Goal: Navigation & Orientation: Understand site structure

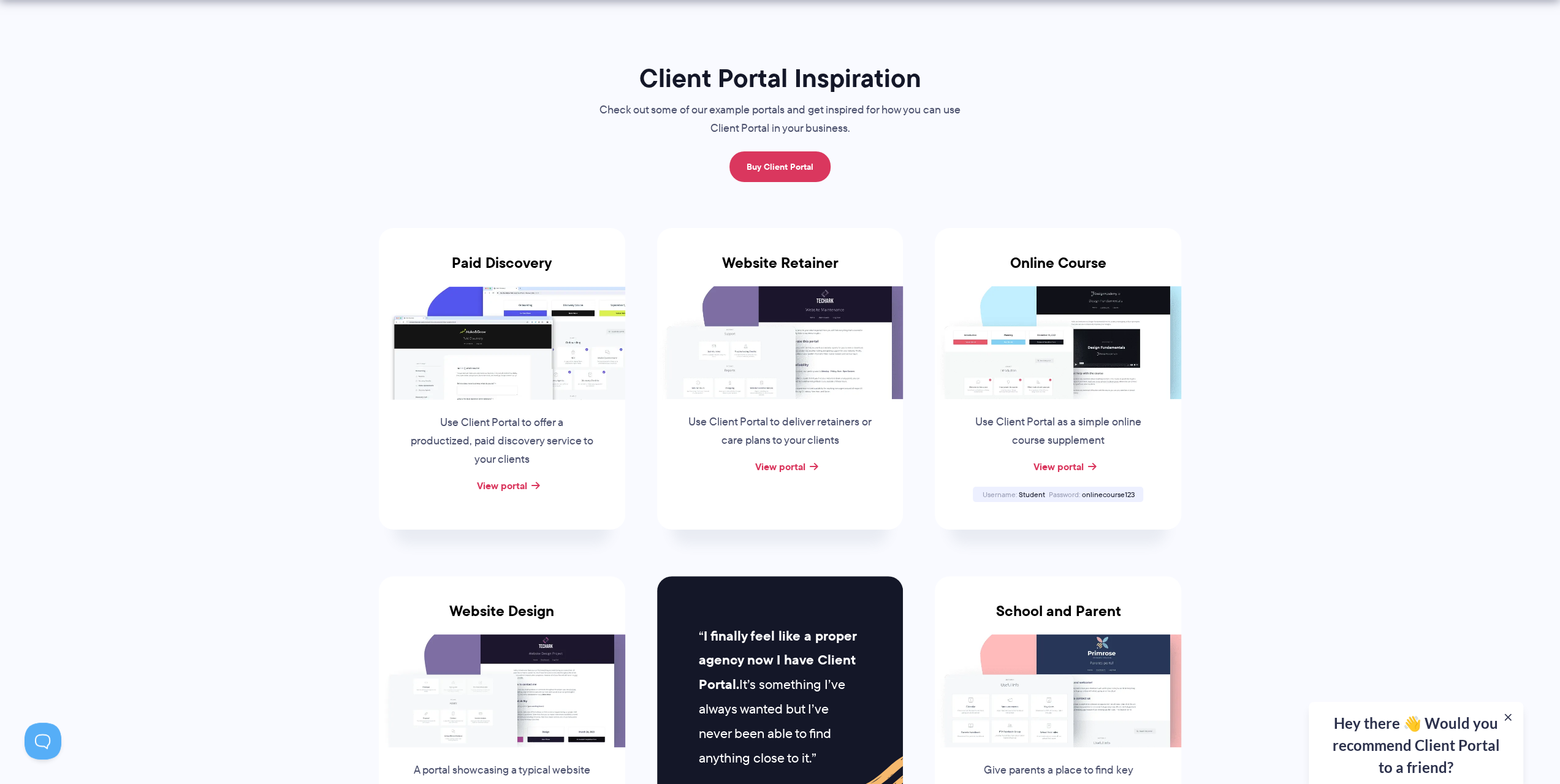
scroll to position [122, 0]
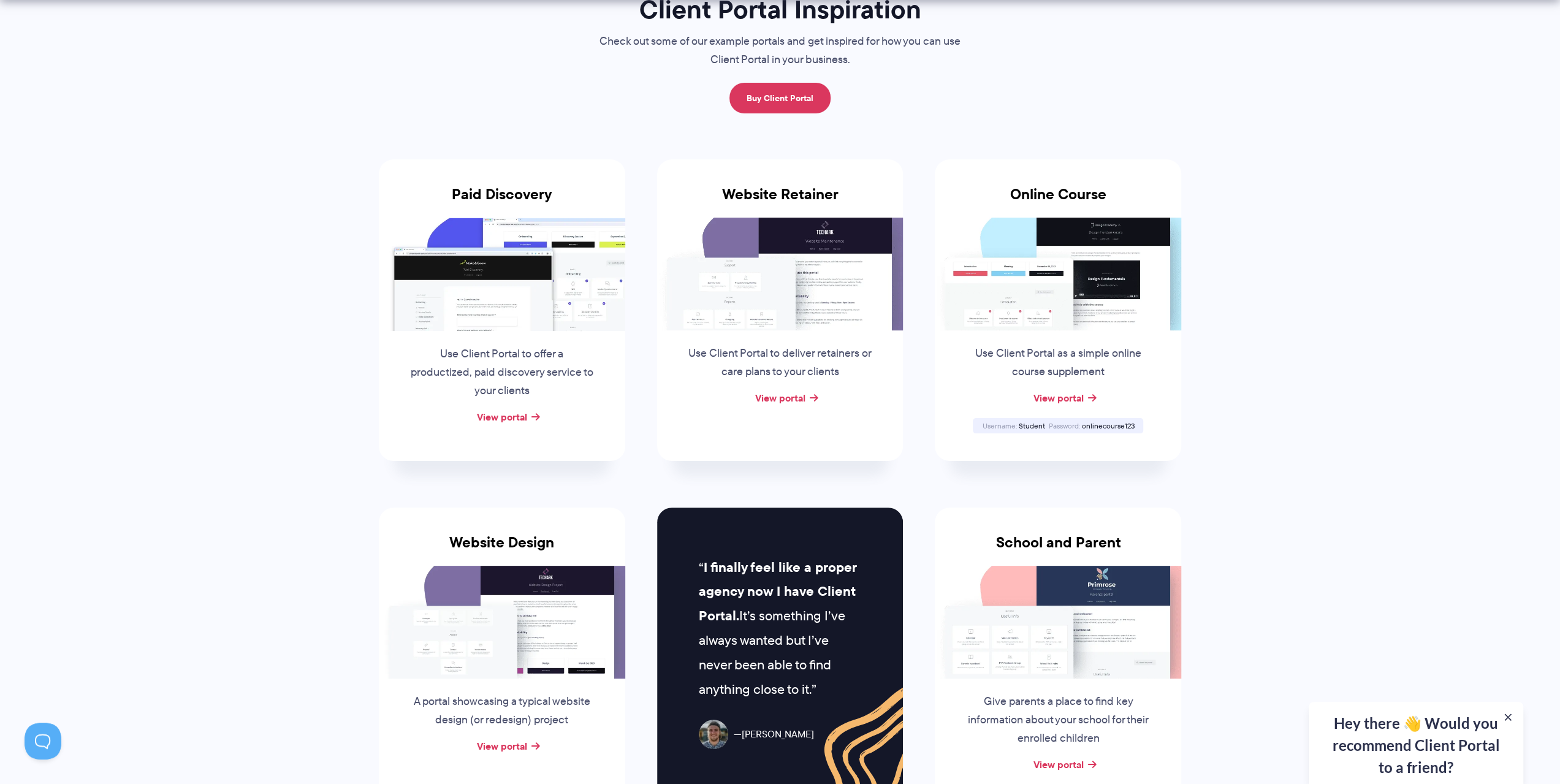
click at [823, 282] on img at bounding box center [780, 274] width 246 height 113
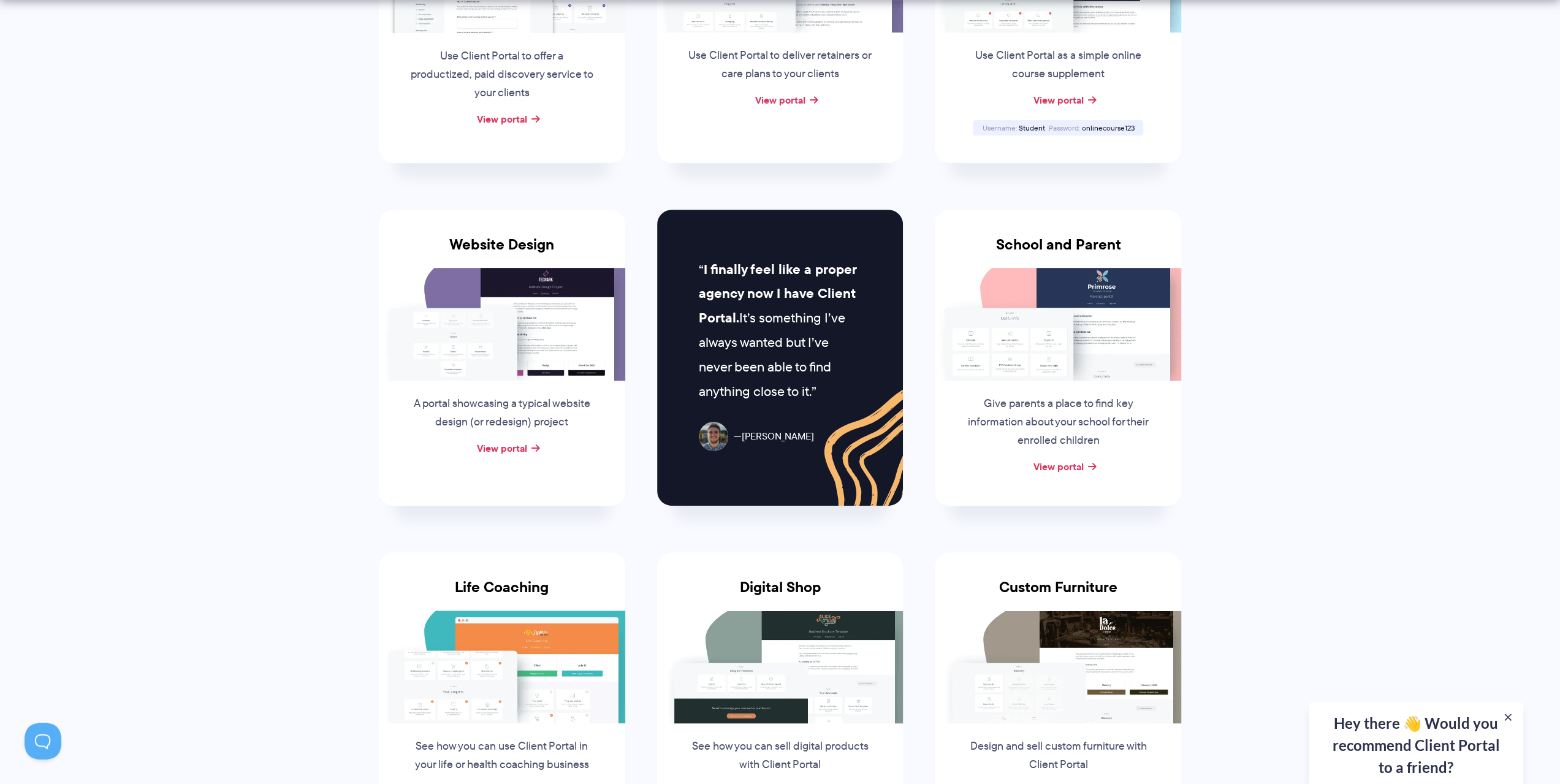
scroll to position [429, 0]
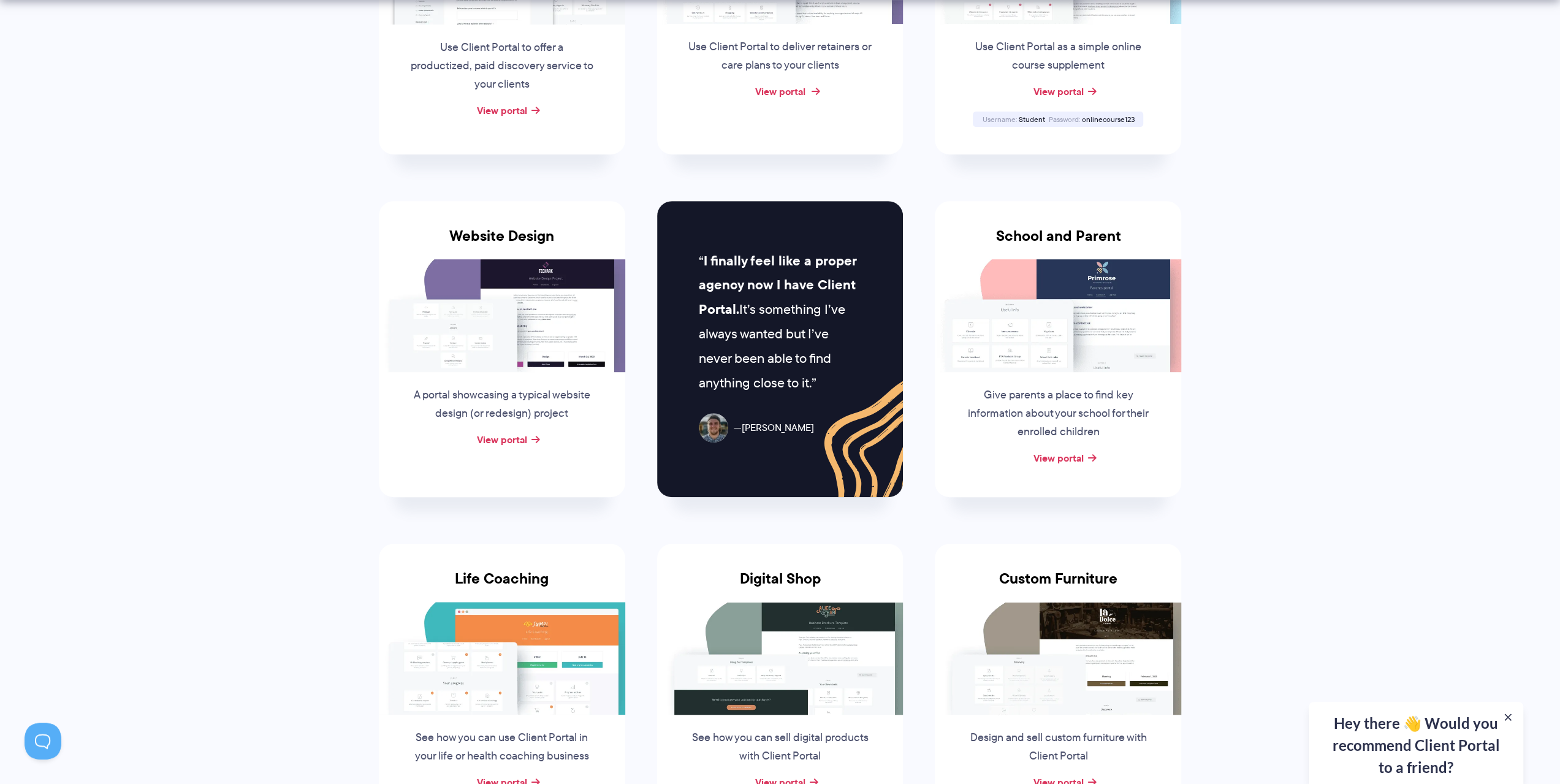
click at [759, 95] on link "View portal" at bounding box center [780, 91] width 50 height 15
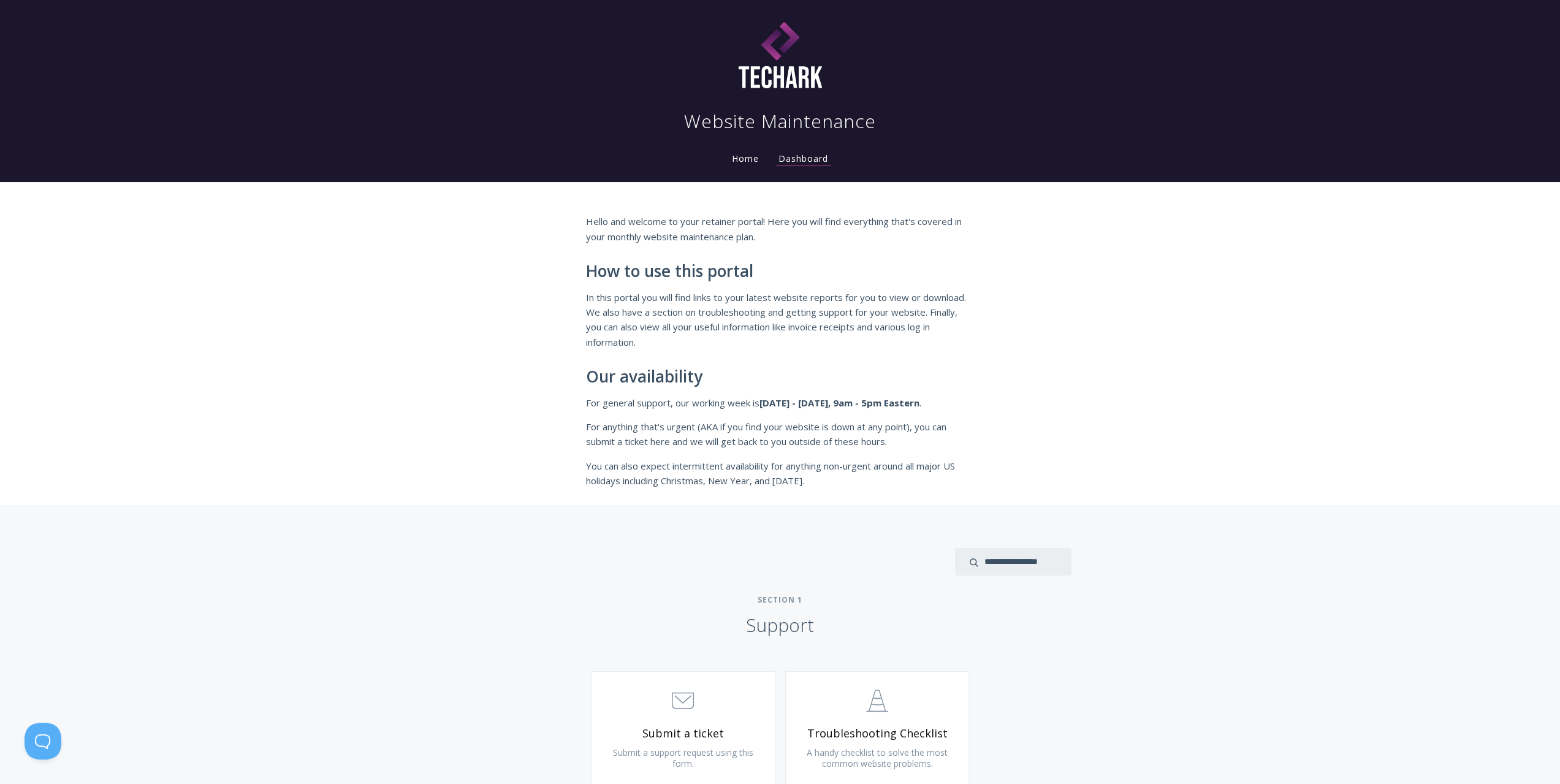
click at [734, 160] on link "Home" at bounding box center [746, 158] width 32 height 11
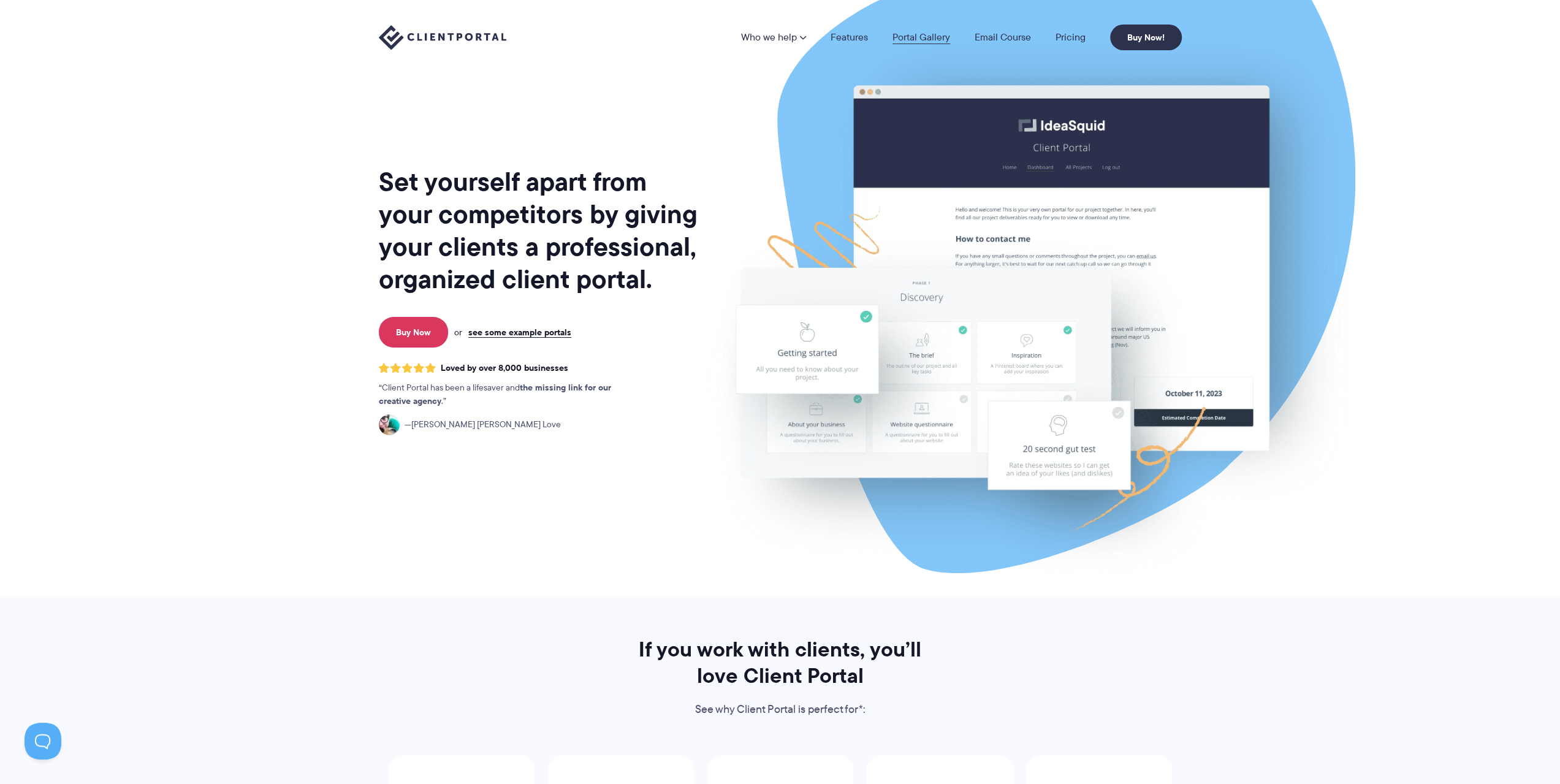
click at [908, 34] on link "Portal Gallery" at bounding box center [921, 37] width 57 height 9
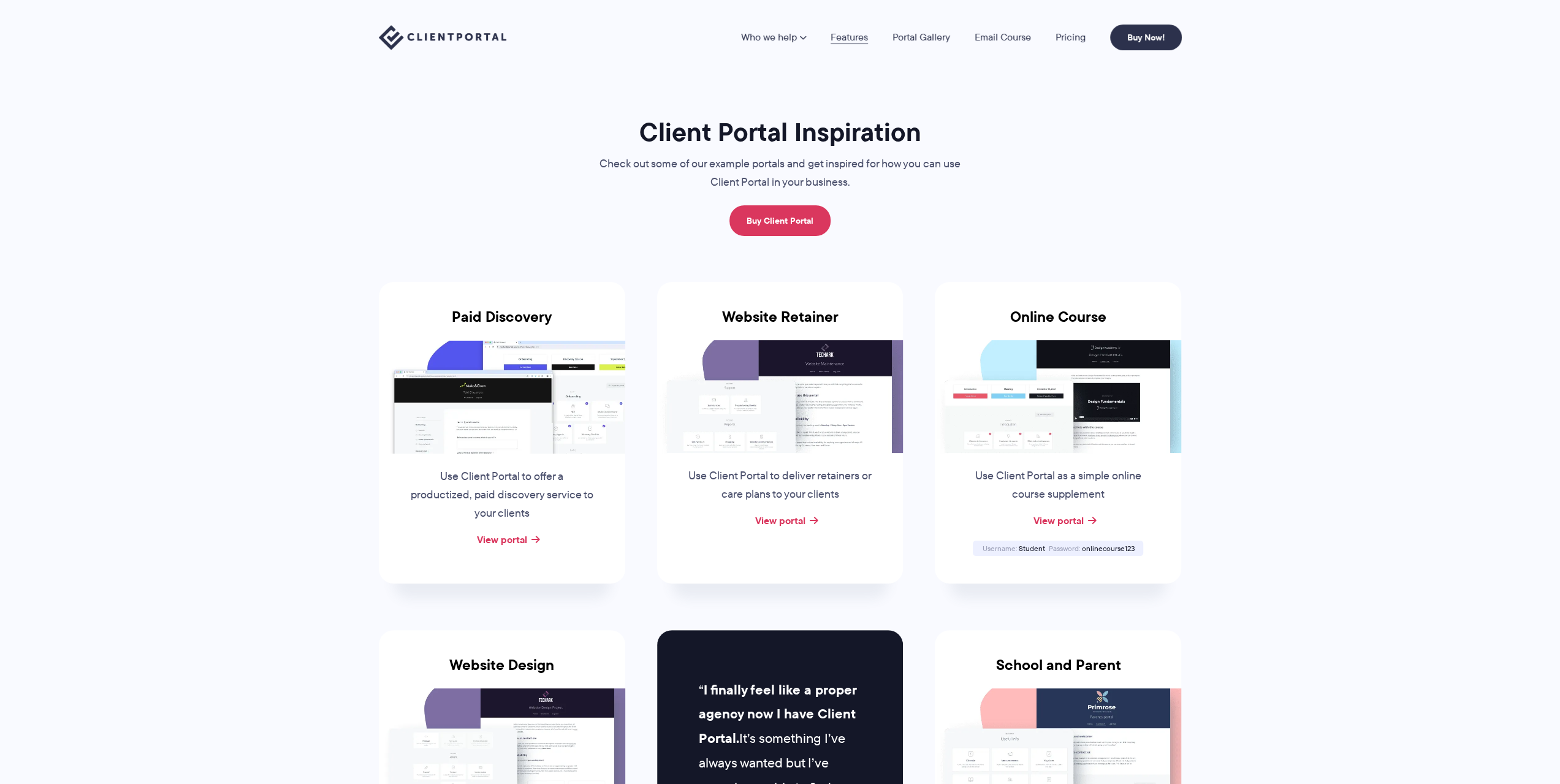
click at [852, 35] on link "Features" at bounding box center [849, 37] width 38 height 9
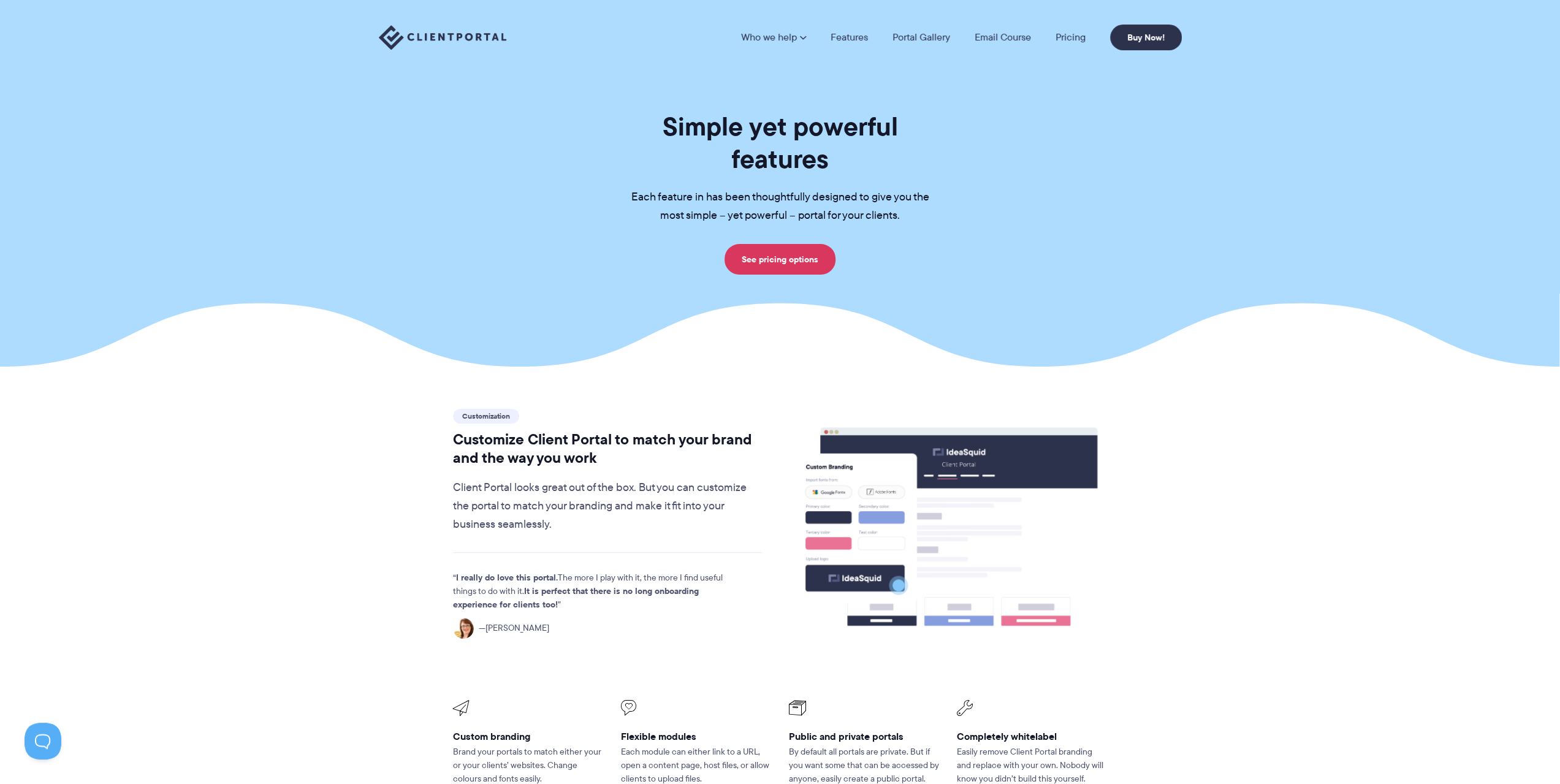
click at [486, 35] on img at bounding box center [442, 38] width 127 height 25
